Goal: Task Accomplishment & Management: Complete application form

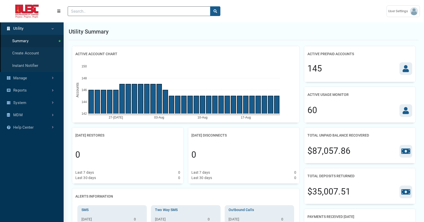
scroll to position [2, 0]
click at [33, 60] on link "Create Account" at bounding box center [32, 53] width 64 height 12
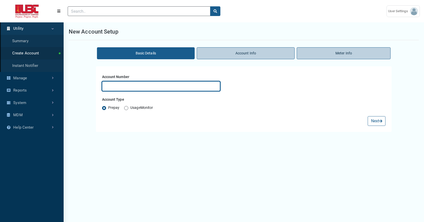
click at [119, 91] on input "text" at bounding box center [161, 86] width 118 height 10
type input "test"
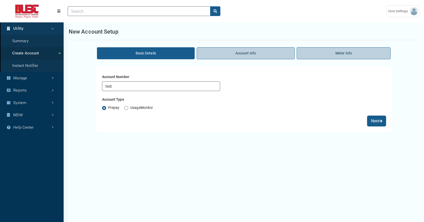
click at [368, 126] on button "Next" at bounding box center [377, 121] width 18 height 10
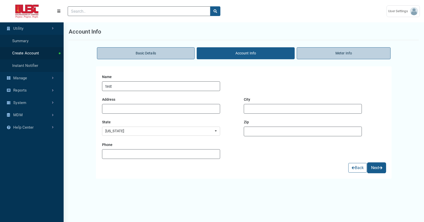
click at [369, 173] on button "Next" at bounding box center [377, 168] width 18 height 10
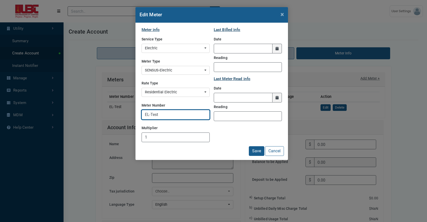
click at [167, 120] on input "EL-Test" at bounding box center [176, 115] width 68 height 10
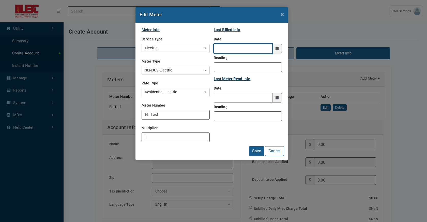
click at [232, 53] on input "LastBilledDate" at bounding box center [243, 49] width 59 height 10
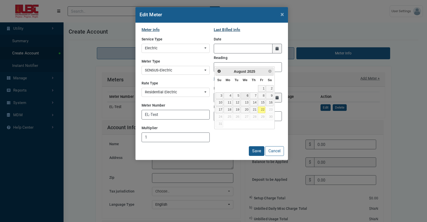
click at [249, 99] on link "6" at bounding box center [245, 95] width 9 height 7
type input "08/06/2025"
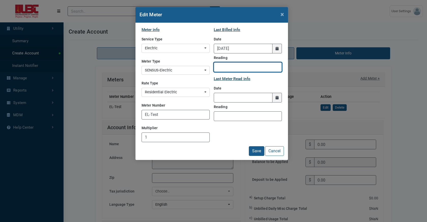
click at [247, 72] on input "Reading" at bounding box center [248, 67] width 68 height 10
paste input "47376"
type input "47376"
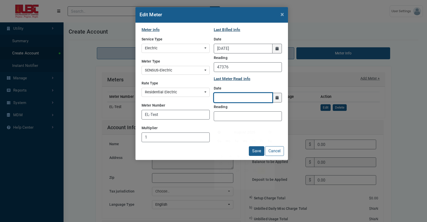
click at [242, 102] on input "text" at bounding box center [243, 98] width 59 height 10
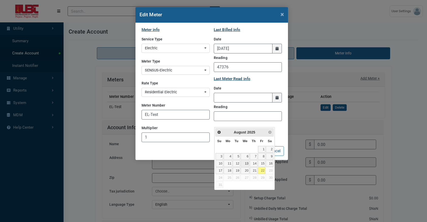
click at [249, 167] on link "13" at bounding box center [245, 163] width 9 height 7
type input "08/13/2025"
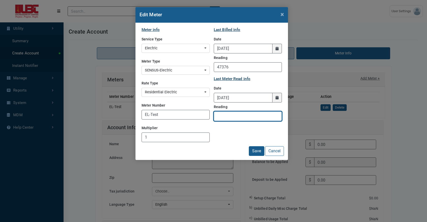
click at [242, 121] on input "Reading" at bounding box center [248, 116] width 68 height 10
click at [247, 121] on input "Reading" at bounding box center [248, 116] width 68 height 10
paste input "47489"
type input "47489"
click at [252, 156] on button "Save" at bounding box center [257, 151] width 16 height 10
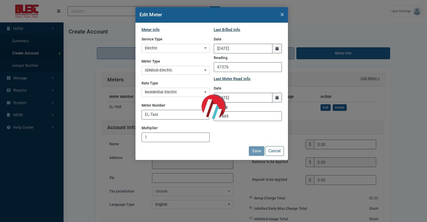
type input "74.89"
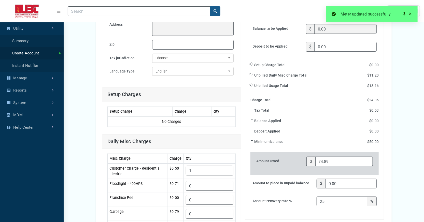
scroll to position [139, 0]
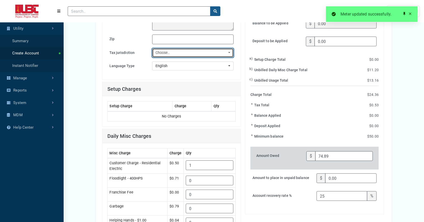
click at [177, 56] on div "Choose.." at bounding box center [191, 53] width 72 height 6
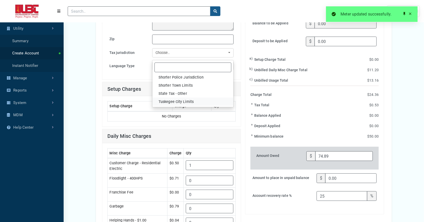
click at [185, 105] on span "Tuskegee City Limits" at bounding box center [175, 102] width 35 height 6
select select "47"
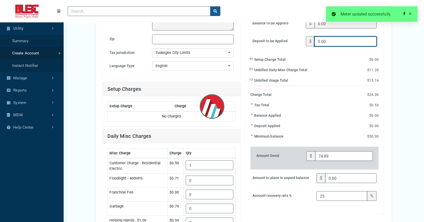
click at [339, 46] on input "0.00" at bounding box center [345, 42] width 62 height 10
type input "75.21"
type input "0"
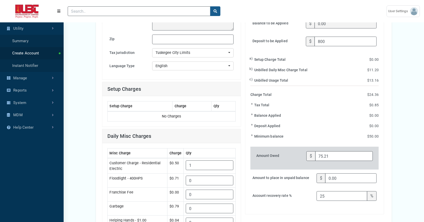
type input "800.00"
type input "774.79"
click at [400, 146] on div "Basic Details Account Info Meter Info Meters Add Meter + Meter Number Type Last…" at bounding box center [244, 187] width 360 height 561
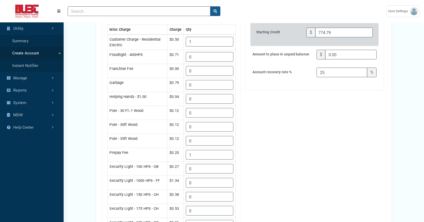
scroll to position [277, 0]
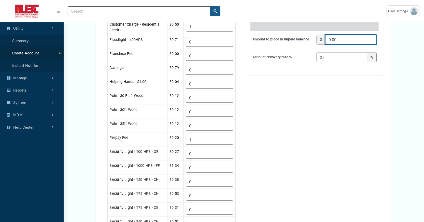
drag, startPoint x: 343, startPoint y: 100, endPoint x: 318, endPoint y: 100, distance: 24.9
click at [318, 45] on div "$ 0.00" at bounding box center [346, 40] width 60 height 10
type input "40"
type input "-40.00"
type input "814.79"
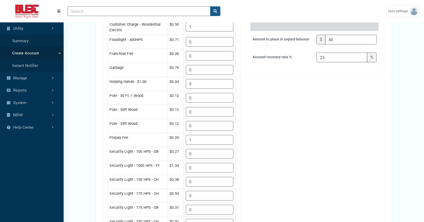
type input "40.00"
click at [413, 145] on div "Basic Details Account Info Meter Info Meters Add Meter + Meter Number Type Last…" at bounding box center [244, 48] width 360 height 561
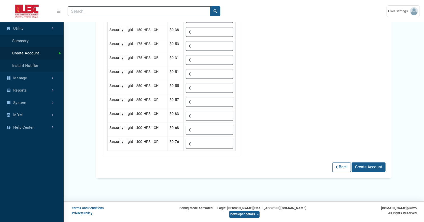
scroll to position [598, 0]
click at [366, 163] on button "Create Account" at bounding box center [368, 168] width 34 height 10
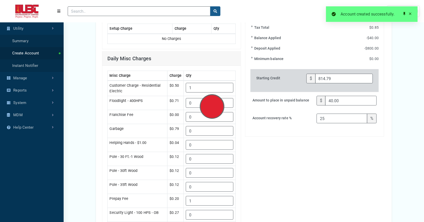
scroll to position [210, 0]
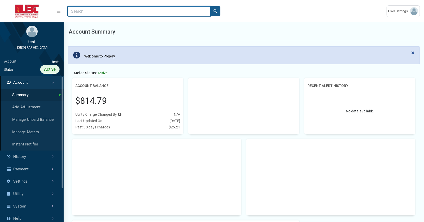
click at [99, 10] on input "Search" at bounding box center [139, 11] width 143 height 10
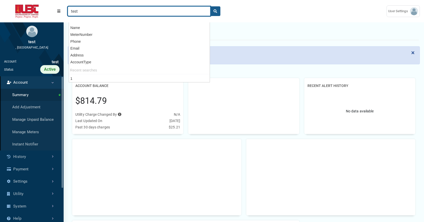
type input "test"
click at [210, 6] on button "search" at bounding box center [215, 11] width 10 height 10
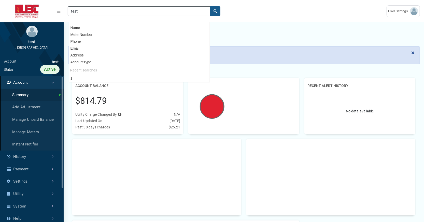
scroll to position [203, 64]
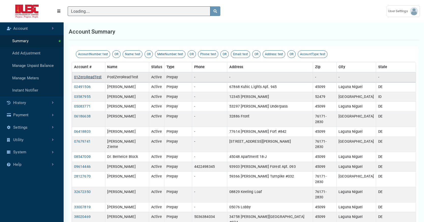
click at [88, 79] on link "01ZeroReadTest" at bounding box center [87, 77] width 27 height 4
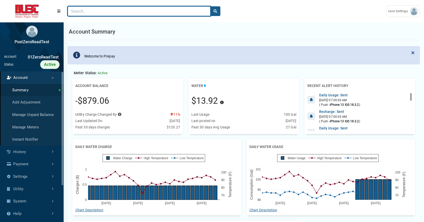
click at [110, 15] on input "Search" at bounding box center [139, 11] width 143 height 10
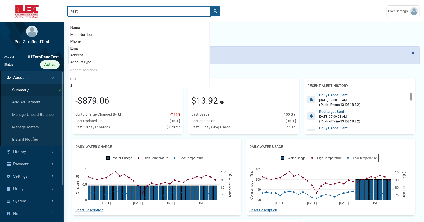
type input "test"
click at [210, 6] on button "search" at bounding box center [215, 11] width 10 height 10
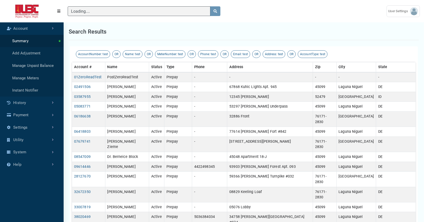
scroll to position [2, 0]
type input "test"
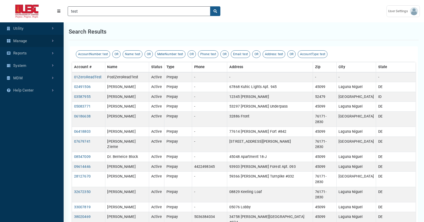
click at [46, 47] on link "Manage" at bounding box center [32, 41] width 64 height 12
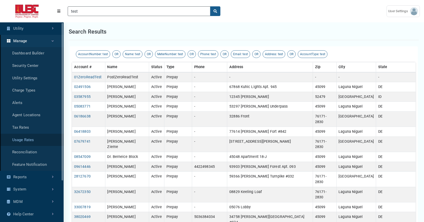
click at [28, 146] on link "Usage Rates" at bounding box center [32, 140] width 64 height 12
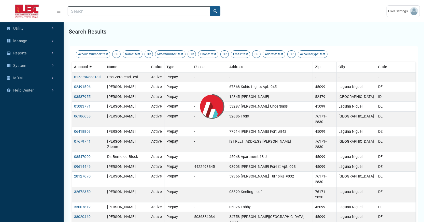
scroll to position [2, 0]
select select "25 per page"
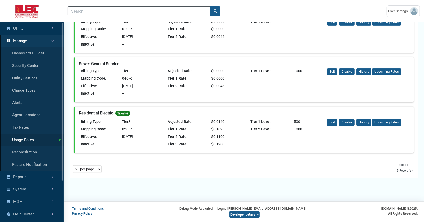
scroll to position [250, 0]
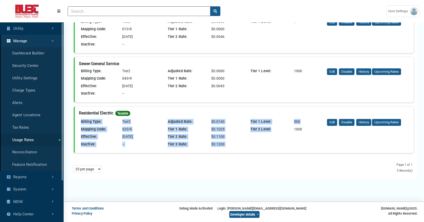
drag, startPoint x: 85, startPoint y: 99, endPoint x: 245, endPoint y: 141, distance: 164.8
click at [245, 141] on div "Sewer Only-Water Taxable Billing Type: Tier2 Mapping Code: 010-SO Effective: 11…" at bounding box center [244, 31] width 348 height 252
click at [246, 133] on div "Tier 1 Level: 500 Tier 2 Level: 1000" at bounding box center [285, 134] width 83 height 30
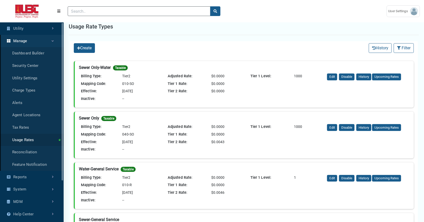
scroll to position [0, 0]
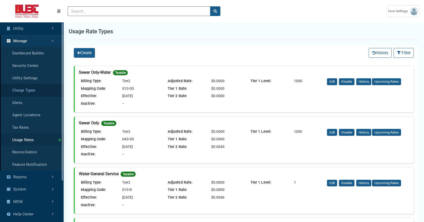
click at [29, 97] on link "Charge Types" at bounding box center [32, 90] width 64 height 12
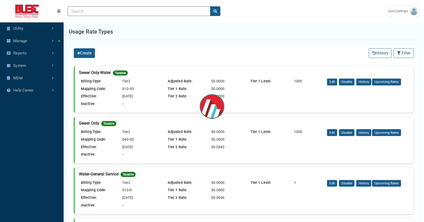
scroll to position [2, 0]
select select "25 per page"
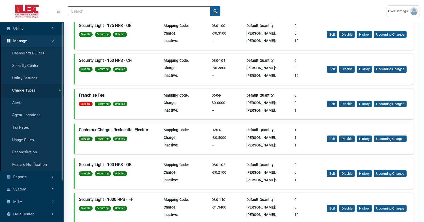
scroll to position [0, 0]
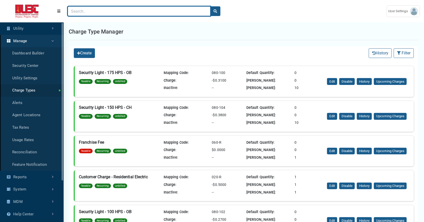
click at [130, 8] on input "Search" at bounding box center [139, 11] width 143 height 10
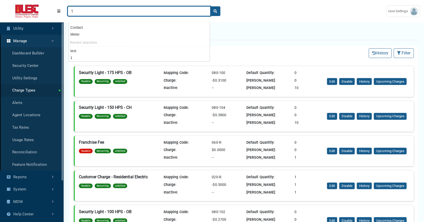
type input "1"
click at [210, 6] on button "search" at bounding box center [215, 11] width 10 height 10
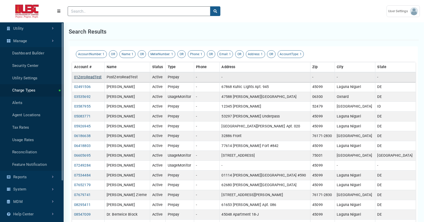
click at [96, 79] on link "01ZeroReadTest" at bounding box center [87, 77] width 27 height 4
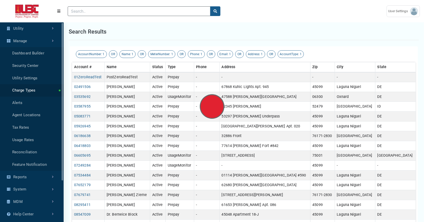
type input "1"
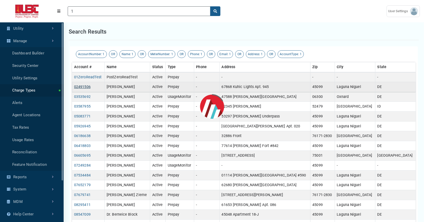
click at [86, 89] on link "02491506" at bounding box center [82, 87] width 17 height 4
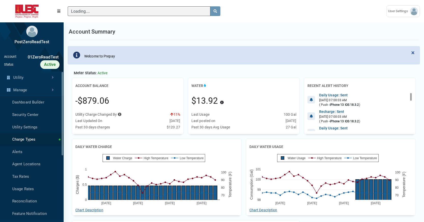
scroll to position [2, 0]
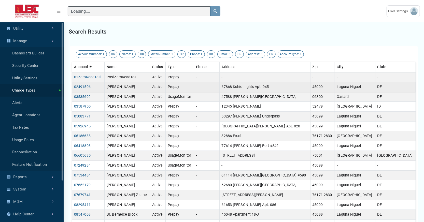
scroll to position [2, 0]
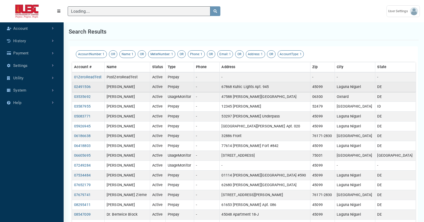
type input "1"
click at [86, 89] on link "02491506" at bounding box center [82, 87] width 17 height 4
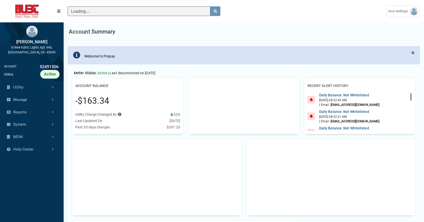
scroll to position [2, 0]
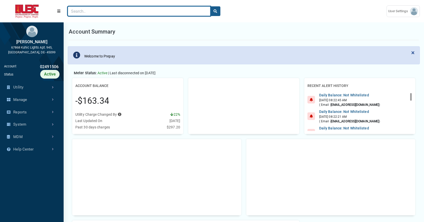
click at [116, 12] on input "Search" at bounding box center [139, 11] width 143 height 10
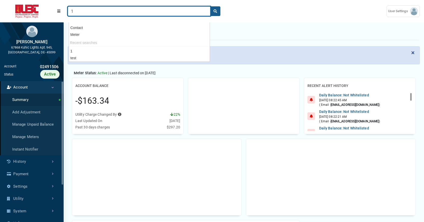
type input "1"
click at [210, 6] on button "search" at bounding box center [215, 11] width 10 height 10
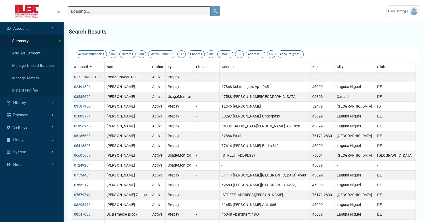
scroll to position [2, 0]
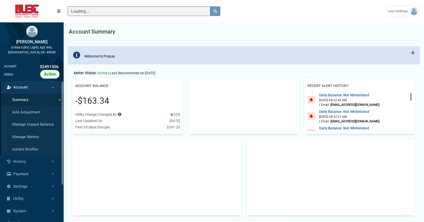
scroll to position [2, 0]
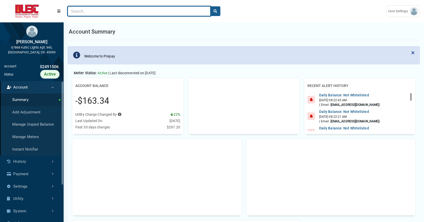
click at [106, 15] on input "Search" at bounding box center [139, 11] width 143 height 10
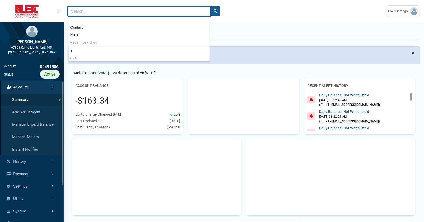
type input "t"
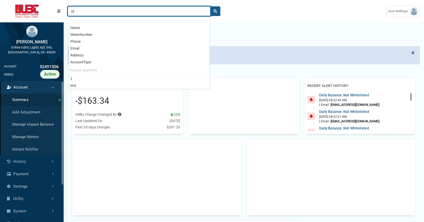
type input "s"
type input "test"
click at [210, 6] on button "search" at bounding box center [215, 11] width 10 height 10
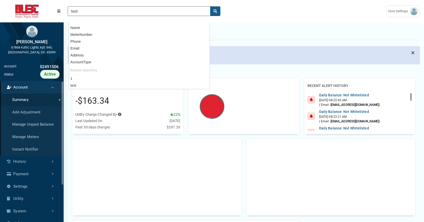
scroll to position [203, 64]
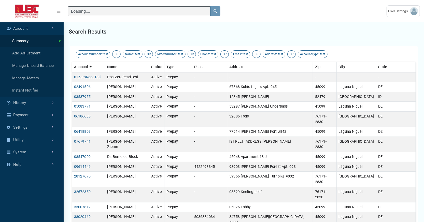
type input "test"
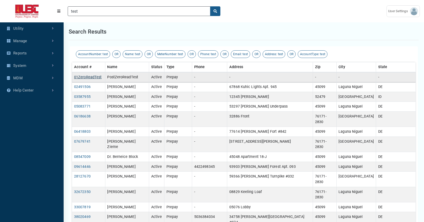
click at [101, 79] on link "01ZeroReadTest" at bounding box center [87, 77] width 27 height 4
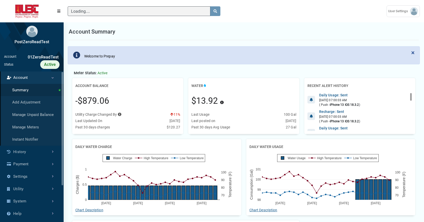
scroll to position [2, 0]
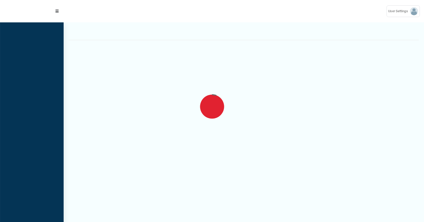
select select "49"
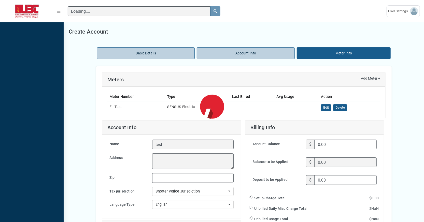
scroll to position [2, 0]
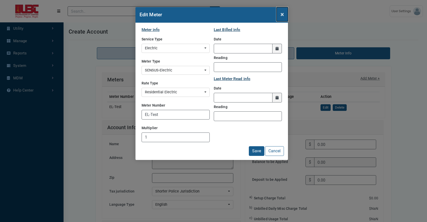
click at [277, 19] on button "×" at bounding box center [282, 14] width 11 height 14
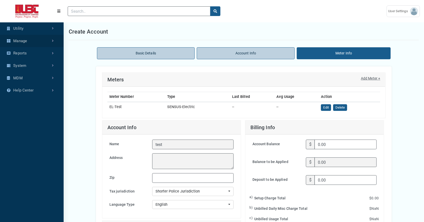
click at [53, 45] on link "Manage" at bounding box center [32, 41] width 64 height 12
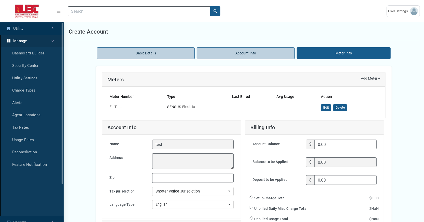
scroll to position [2, 0]
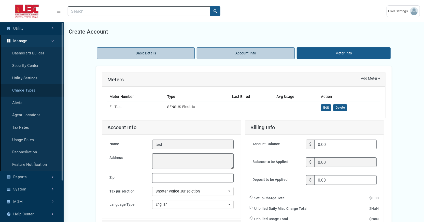
click at [35, 97] on link "Charge Types" at bounding box center [32, 90] width 64 height 12
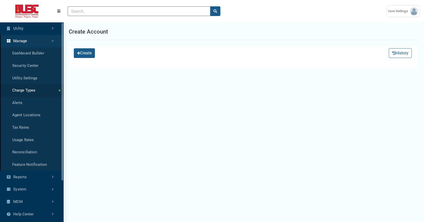
scroll to position [2, 0]
select select "25 per page"
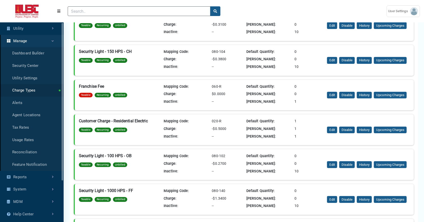
scroll to position [42, 0]
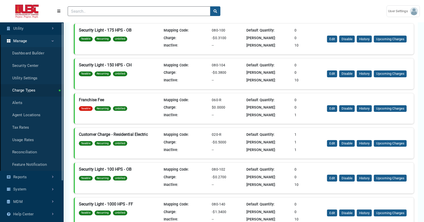
drag, startPoint x: 427, startPoint y: 193, endPoint x: 427, endPoint y: 28, distance: 164.8
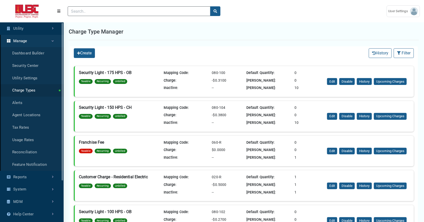
click at [222, 56] on div "Create History Filter Filter (No Filters Applied) Clear All Sort By: Sort By Na…" at bounding box center [244, 53] width 348 height 14
click at [288, 58] on div "Create History Filter Filter (No Filters Applied) Clear All Sort By: Sort By Na…" at bounding box center [244, 53] width 348 height 14
click at [35, 146] on link "Usage Rates" at bounding box center [32, 140] width 64 height 12
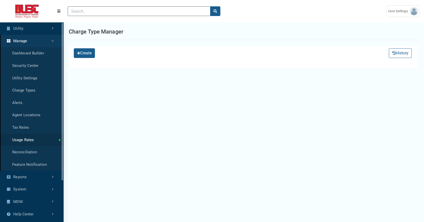
scroll to position [2, 0]
select select "25 per page"
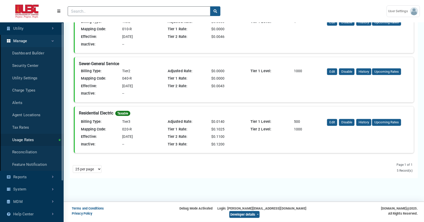
scroll to position [222, 0]
